Goal: Transaction & Acquisition: Obtain resource

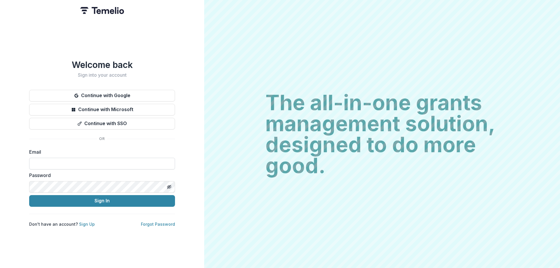
click at [56, 158] on input at bounding box center [102, 164] width 146 height 12
paste input "**********"
type input "**********"
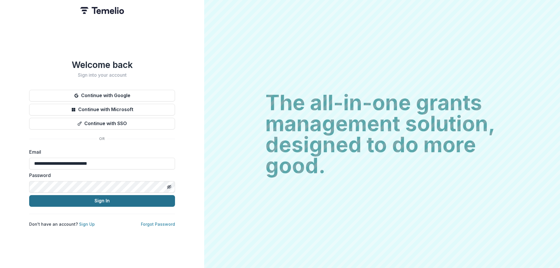
click at [88, 196] on button "Sign In" at bounding box center [102, 201] width 146 height 12
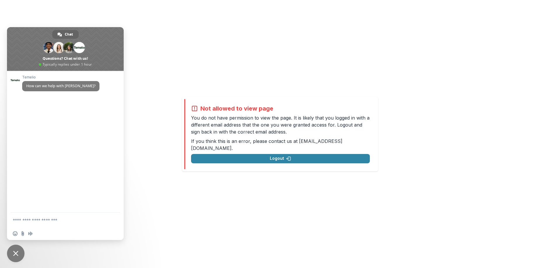
click at [214, 150] on div "Not allowed to view page You do not have permission to view the page. It is lik…" at bounding box center [280, 134] width 179 height 58
click at [262, 156] on button "Logout" at bounding box center [280, 158] width 179 height 9
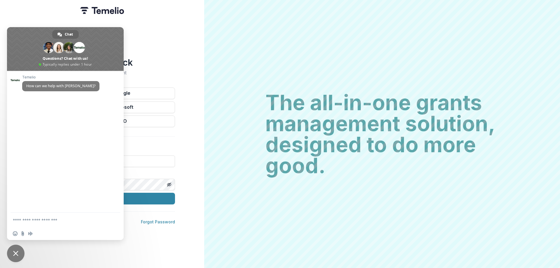
click at [165, 51] on div "Welcome back Sign into your account Continue with Google Continue with Microsof…" at bounding box center [102, 134] width 204 height 268
drag, startPoint x: 170, startPoint y: 24, endPoint x: 65, endPoint y: 32, distance: 105.0
click at [169, 24] on div "Welcome back Sign into your account Continue with Google Continue with Microsof…" at bounding box center [102, 134] width 204 height 268
click at [140, 31] on div "Welcome back Sign into your account Continue with Google Continue with Microsof…" at bounding box center [102, 134] width 204 height 268
click at [15, 257] on span "Close chat" at bounding box center [15, 253] width 17 height 17
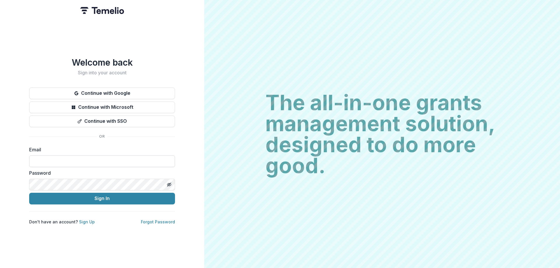
click at [57, 163] on input at bounding box center [102, 161] width 146 height 12
click at [42, 161] on input at bounding box center [102, 161] width 146 height 12
paste input "**********"
type input "**********"
click at [79, 181] on div "Password" at bounding box center [102, 179] width 146 height 21
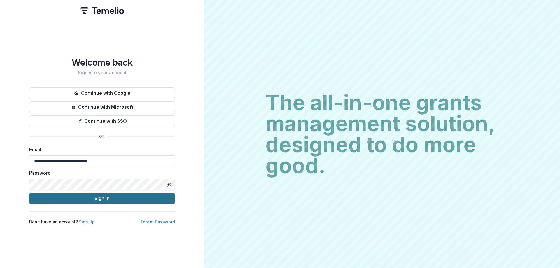
click at [89, 197] on button "Sign In" at bounding box center [102, 199] width 146 height 12
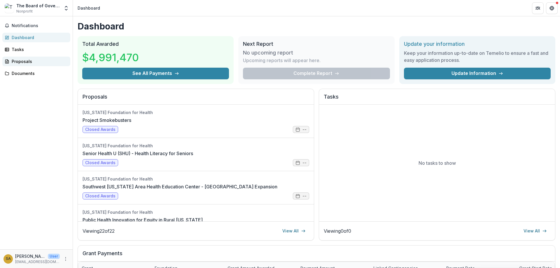
click at [22, 60] on div "Proposals" at bounding box center [39, 61] width 54 height 6
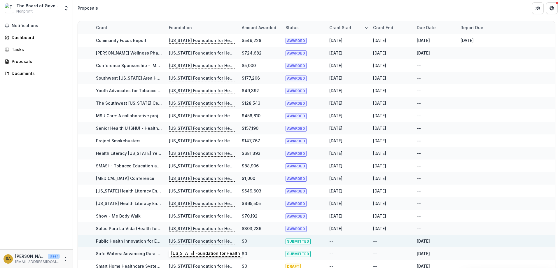
click at [188, 242] on p "[US_STATE] Foundation for Health" at bounding box center [202, 241] width 66 height 6
click at [209, 239] on p "[US_STATE] Foundation for Health" at bounding box center [202, 241] width 66 height 6
click at [137, 241] on link "Public Health Innovation for Equity in Rural [US_STATE]" at bounding box center [152, 241] width 112 height 5
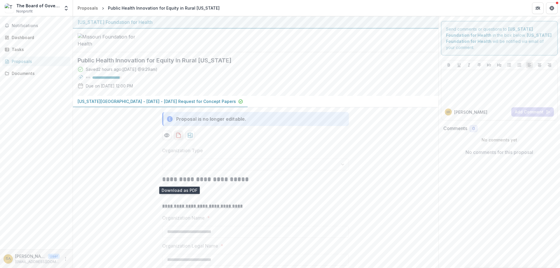
click at [179, 138] on icon "download-proposal" at bounding box center [179, 135] width 6 height 6
